Goal: Obtain resource: Obtain resource

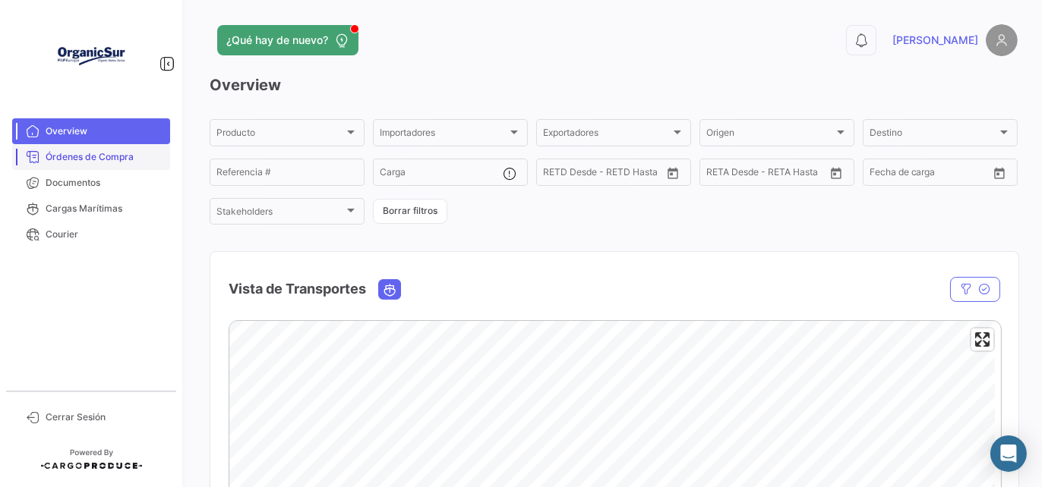
click at [134, 165] on link "Órdenes de Compra" at bounding box center [91, 157] width 158 height 26
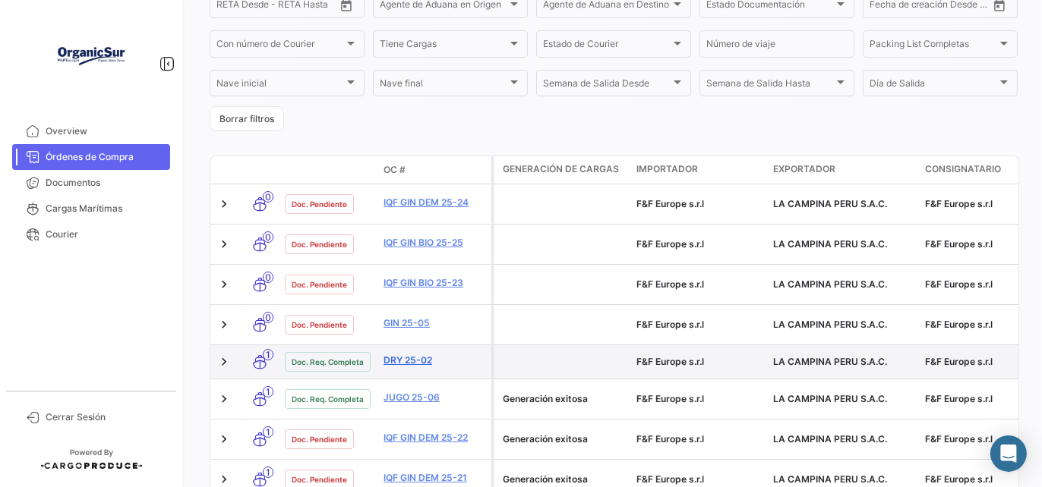
scroll to position [455, 0]
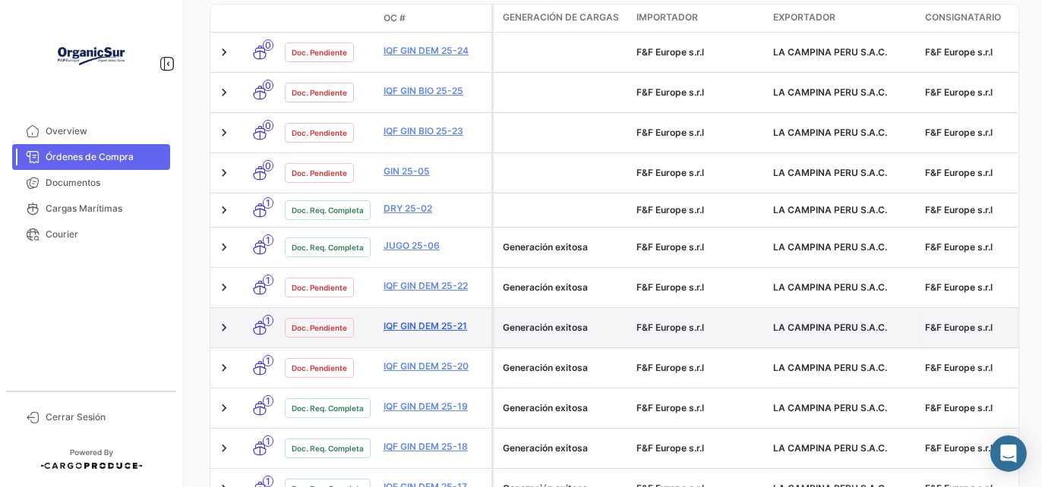
click at [442, 320] on link "IQF GIN DEM 25-21" at bounding box center [434, 327] width 102 height 14
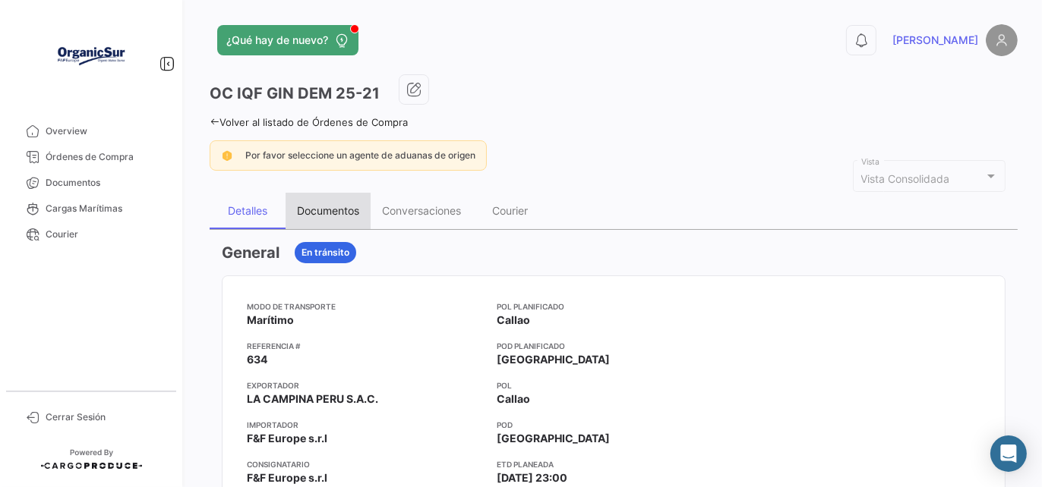
click at [319, 203] on div "Documentos" at bounding box center [327, 211] width 85 height 36
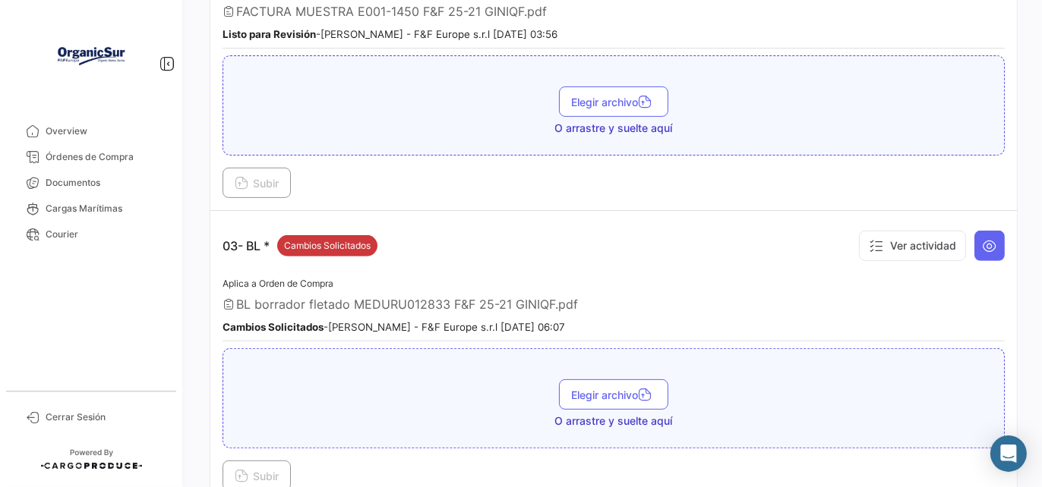
scroll to position [759, 0]
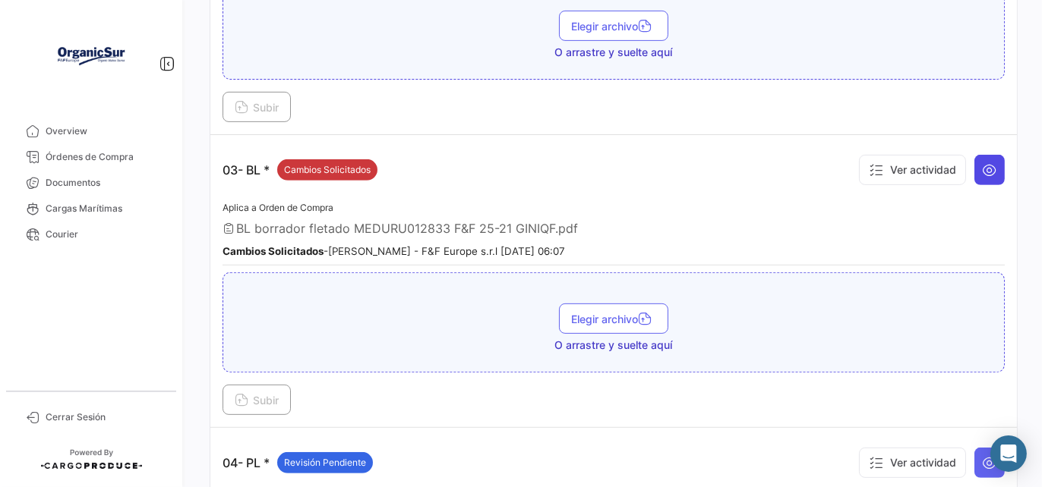
click at [987, 162] on icon at bounding box center [989, 169] width 15 height 15
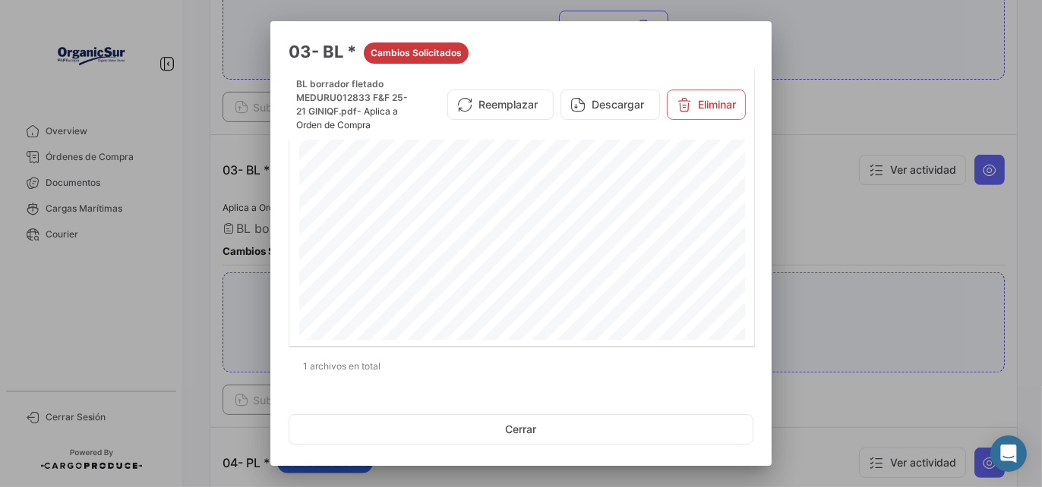
click at [872, 267] on div at bounding box center [521, 243] width 1042 height 487
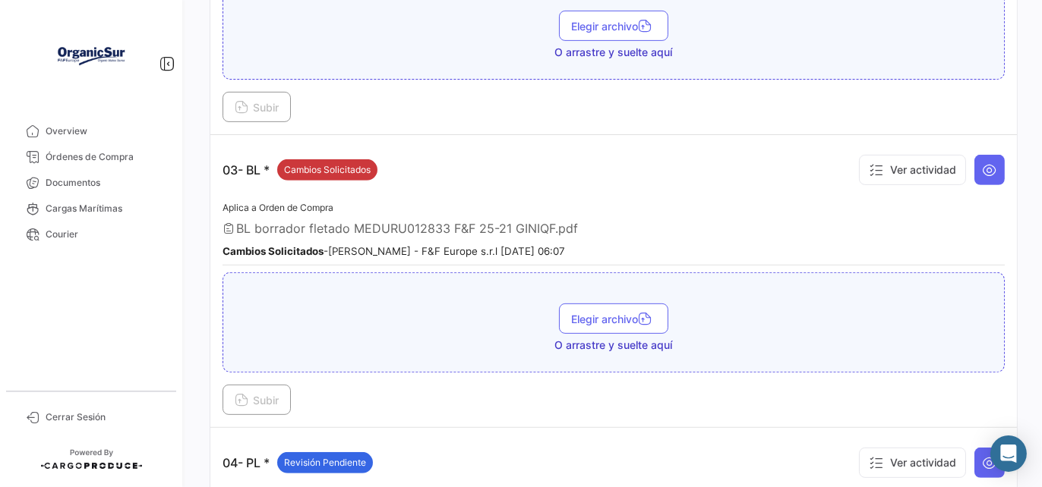
click at [392, 222] on span "BL borrador fletado MEDURU012833 F&F 25-21 GINIQF.pdf" at bounding box center [407, 228] width 342 height 15
copy span "MEDURU012833"
click at [465, 179] on div "03- BL * Cambios Solicitados Ver actividad" at bounding box center [613, 170] width 782 height 46
